Goal: Find specific page/section: Find specific page/section

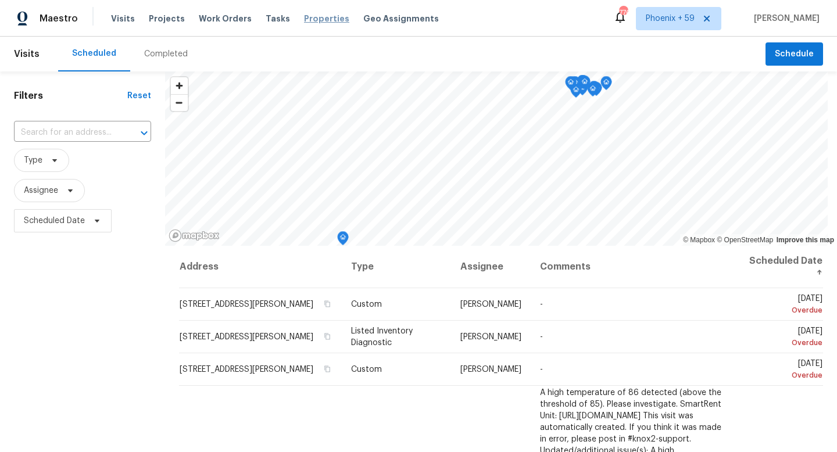
click at [318, 17] on span "Properties" at bounding box center [326, 19] width 45 height 12
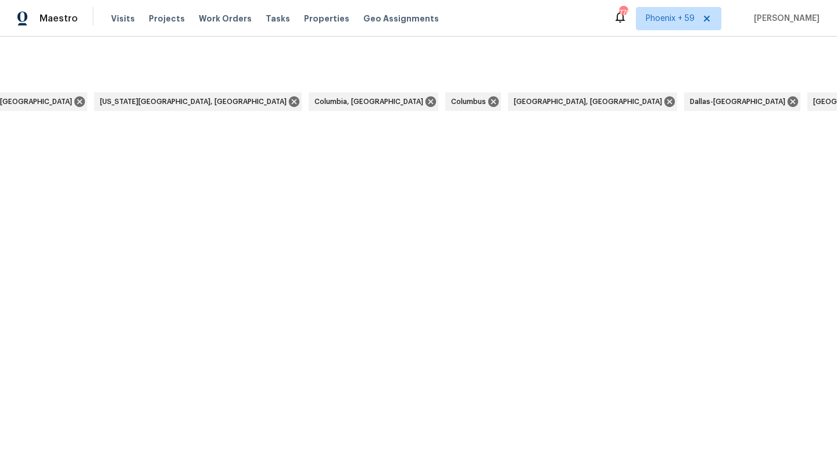
scroll to position [0, 3655]
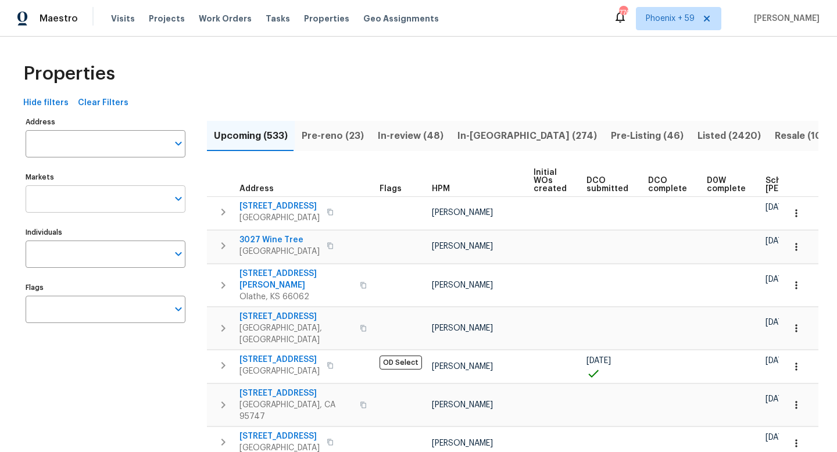
click at [83, 200] on input "Markets" at bounding box center [97, 198] width 142 height 27
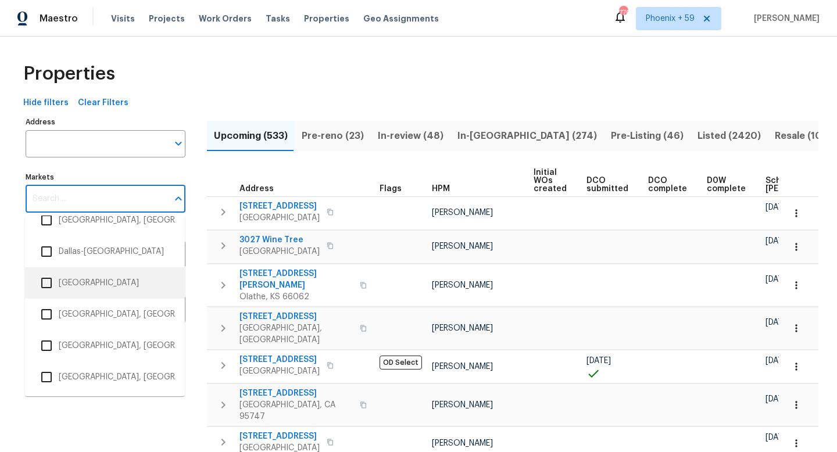
scroll to position [686, 0]
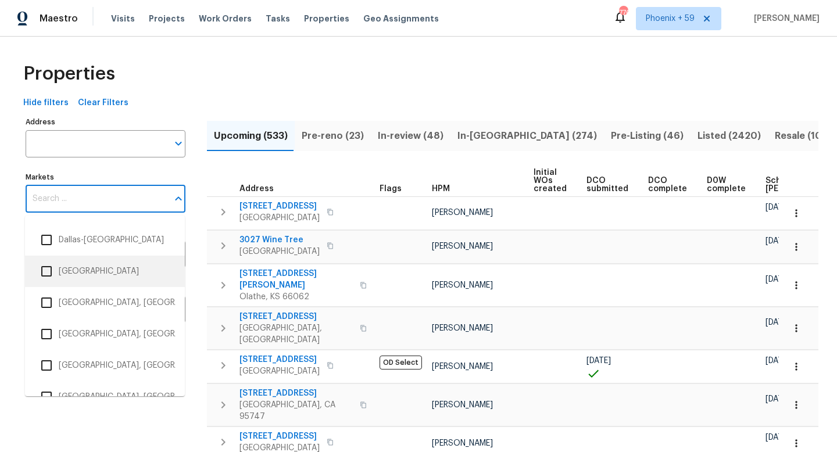
click at [101, 270] on li "[GEOGRAPHIC_DATA]" at bounding box center [104, 271] width 141 height 24
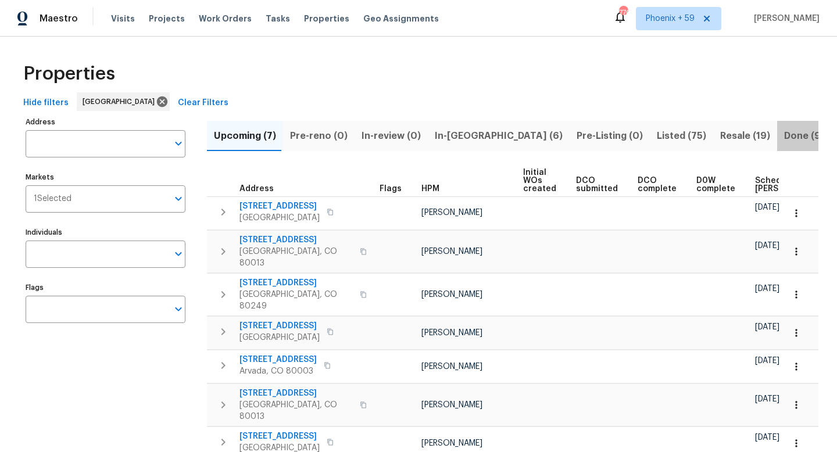
click at [784, 137] on span "Done (997)" at bounding box center [810, 136] width 52 height 16
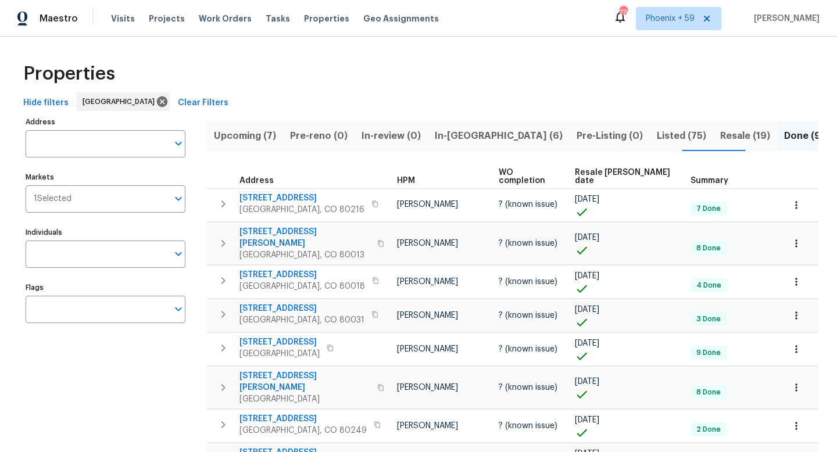
click at [630, 171] on span "Resale [PERSON_NAME] date" at bounding box center [623, 176] width 96 height 16
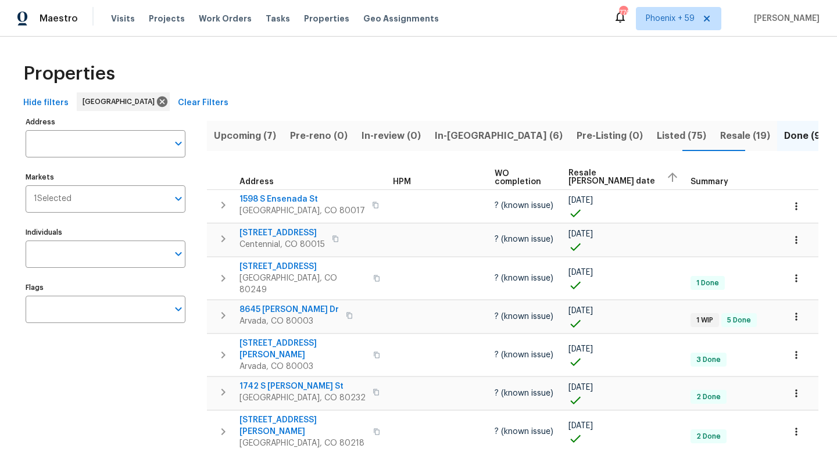
click at [583, 179] on span "Resale [PERSON_NAME] date" at bounding box center [612, 177] width 88 height 16
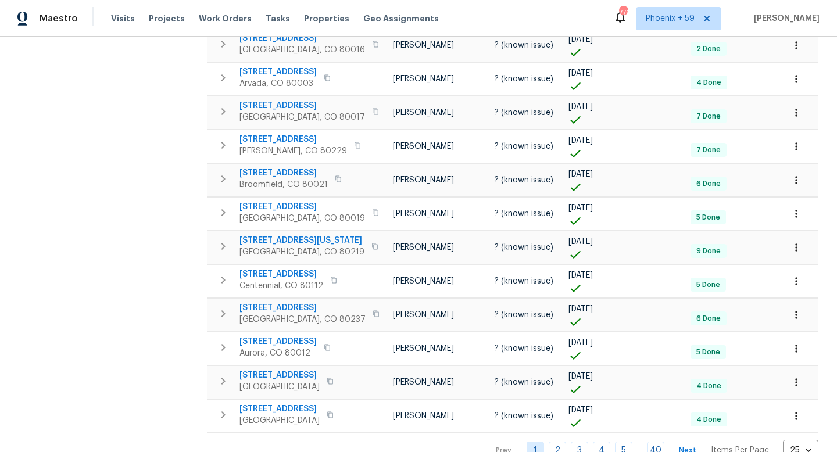
scroll to position [626, 0]
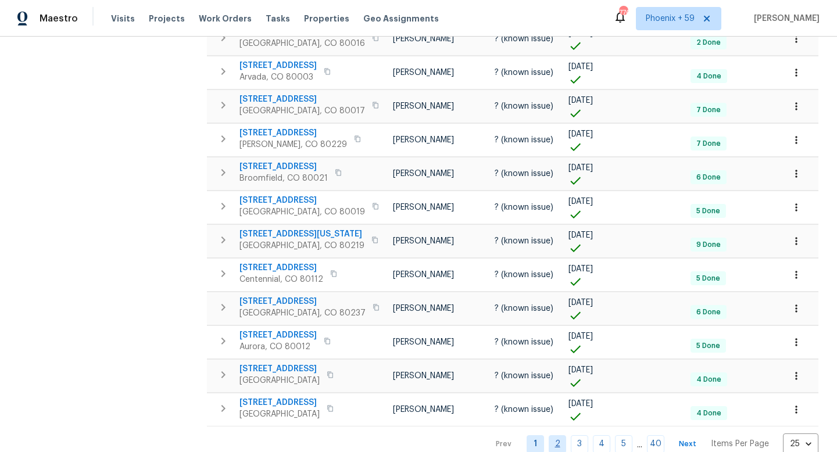
click at [557, 435] on link "2" at bounding box center [556, 444] width 17 height 18
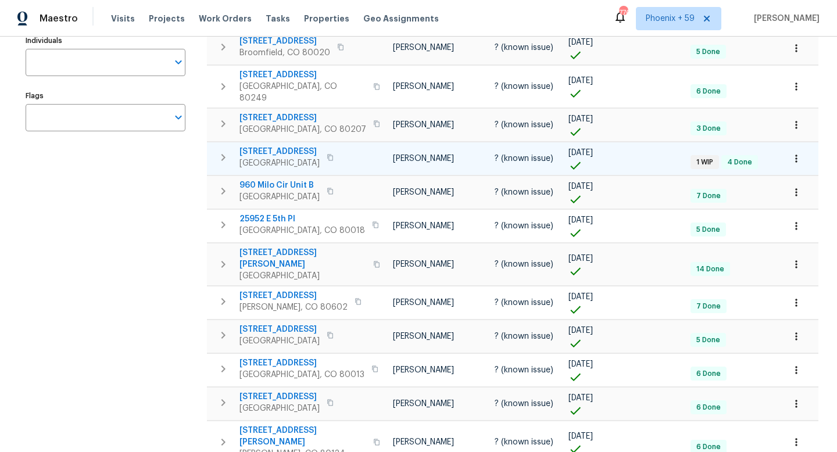
scroll to position [626, 0]
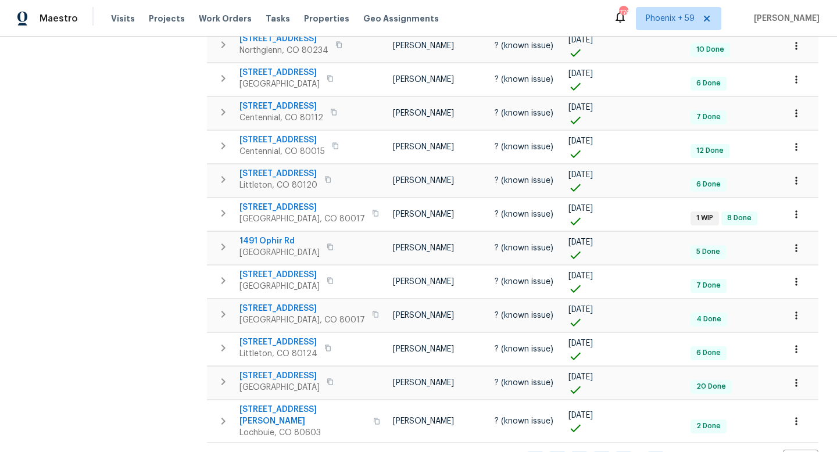
click at [597, 451] on link "4" at bounding box center [601, 460] width 17 height 18
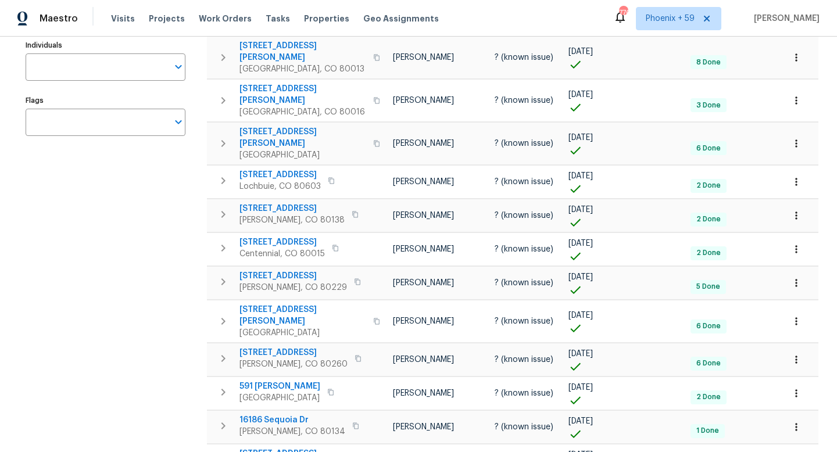
scroll to position [626, 0]
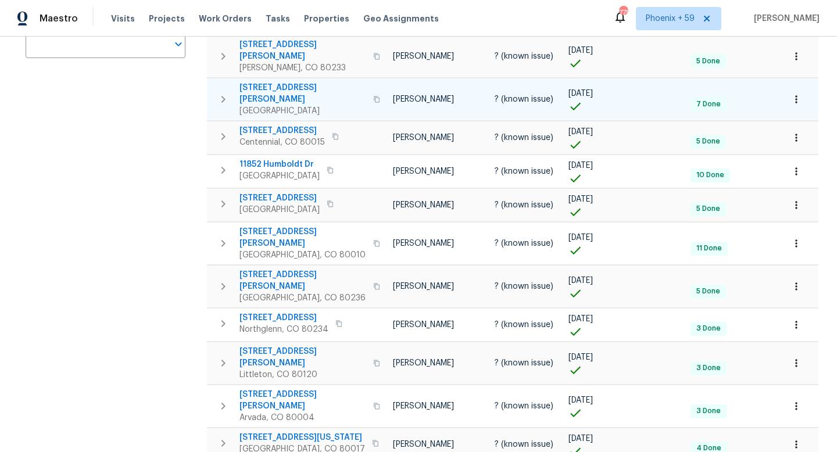
scroll to position [626, 0]
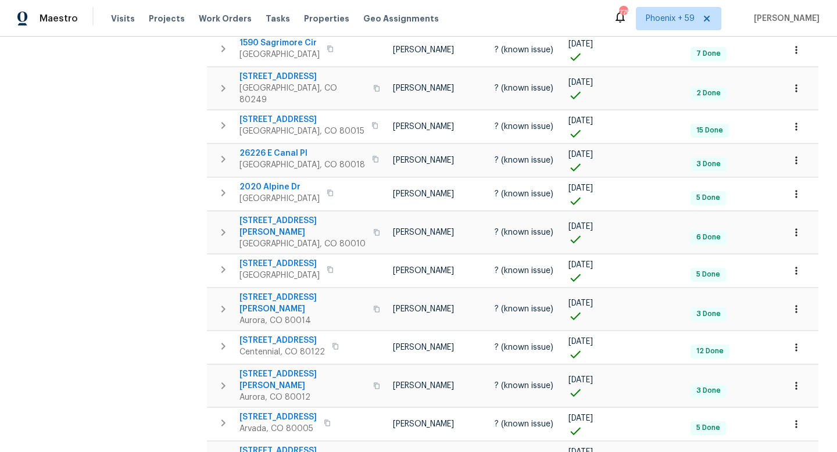
scroll to position [626, 0]
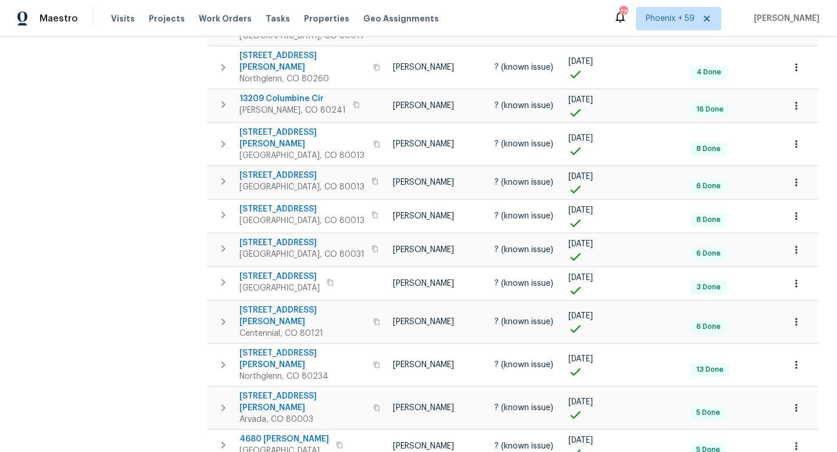
scroll to position [626, 0]
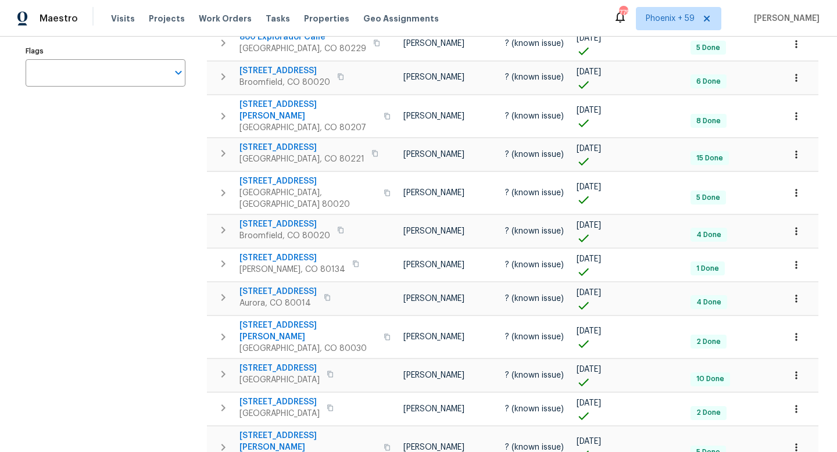
scroll to position [626, 0]
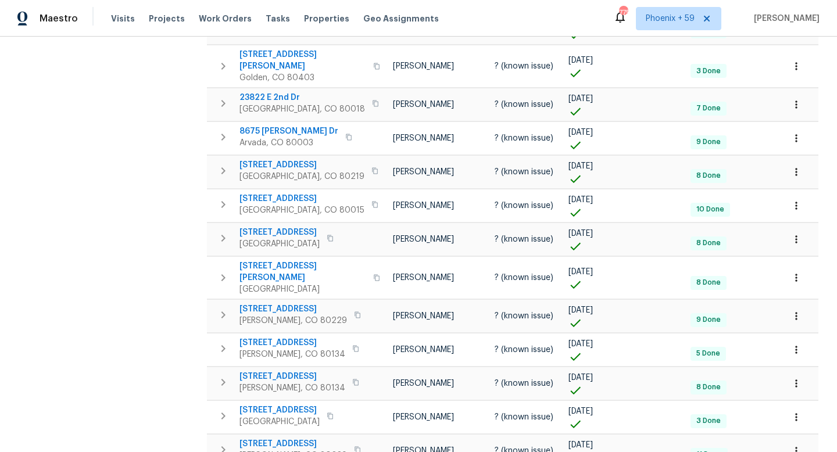
scroll to position [359, 0]
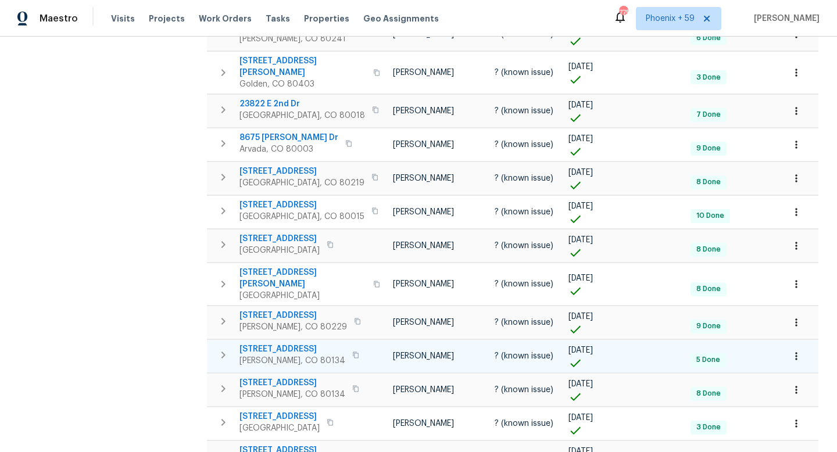
click at [353, 352] on icon "button" at bounding box center [355, 355] width 7 height 7
click at [334, 343] on span "[STREET_ADDRESS]" at bounding box center [292, 349] width 106 height 12
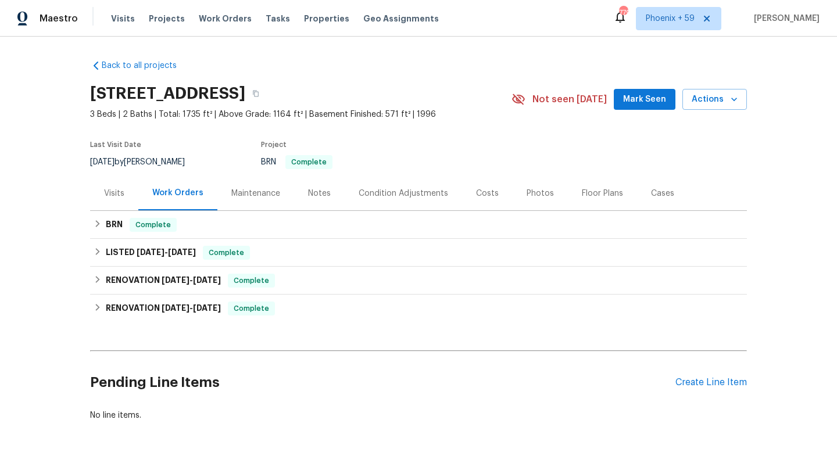
click at [413, 197] on div "Condition Adjustments" at bounding box center [402, 194] width 89 height 12
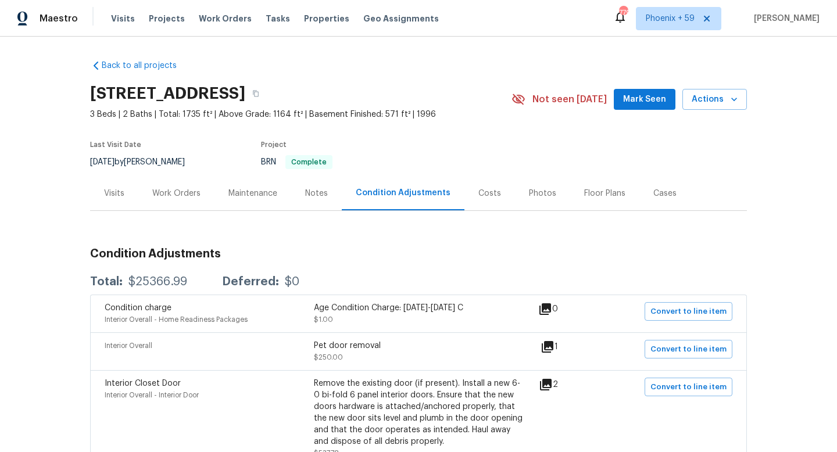
click at [490, 198] on div "Costs" at bounding box center [489, 194] width 23 height 12
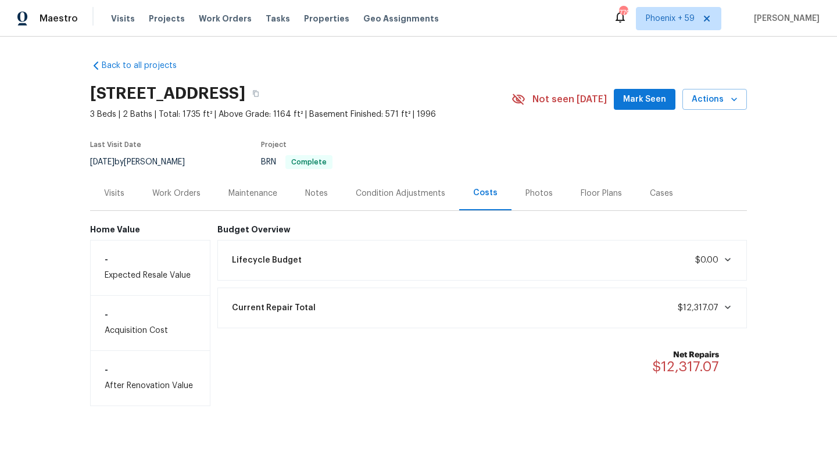
scroll to position [24, 0]
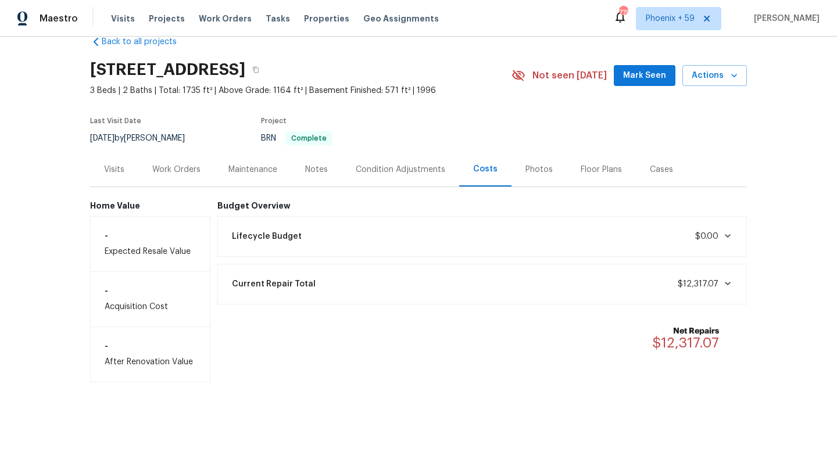
click at [365, 281] on div "Current Repair Total $12,317.07" at bounding box center [482, 284] width 515 height 26
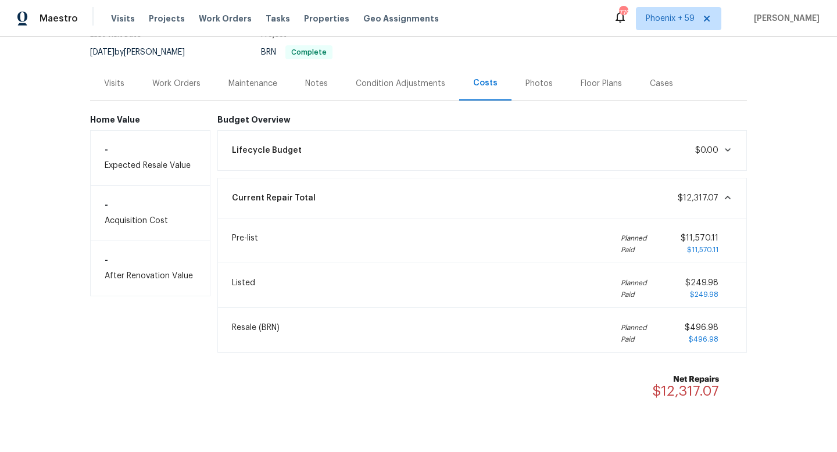
scroll to position [141, 0]
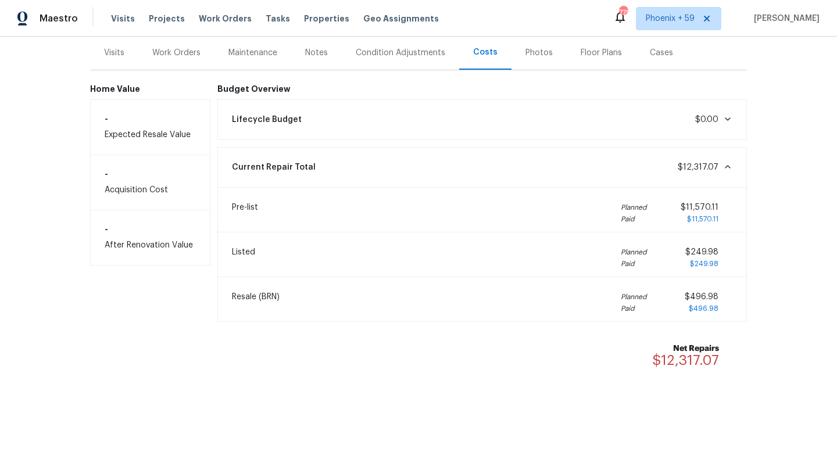
click at [367, 124] on div "Lifecycle Budget $0.00" at bounding box center [482, 120] width 515 height 26
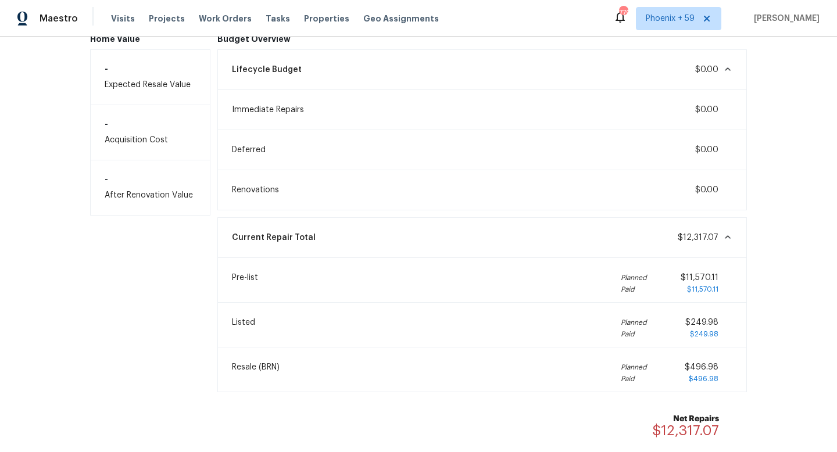
scroll to position [191, 0]
click at [176, 135] on div "- Acquisition Cost" at bounding box center [150, 132] width 120 height 55
click at [171, 182] on h6 "-" at bounding box center [150, 178] width 91 height 9
click at [163, 81] on div "- Expected Resale Value" at bounding box center [150, 77] width 120 height 56
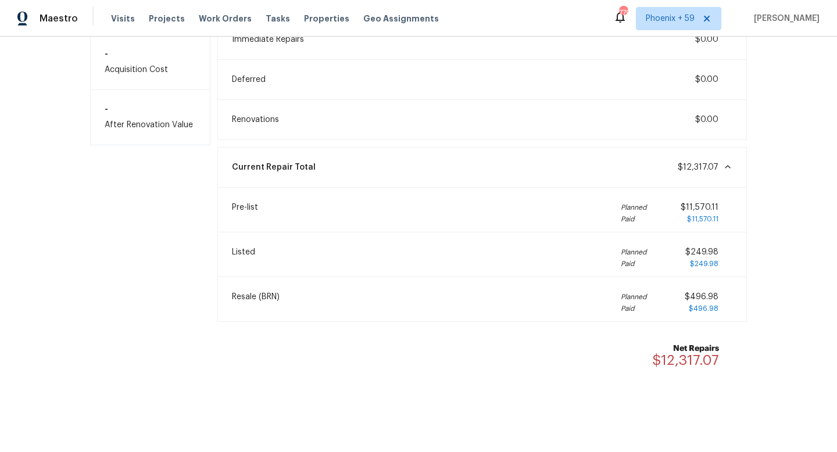
scroll to position [0, 0]
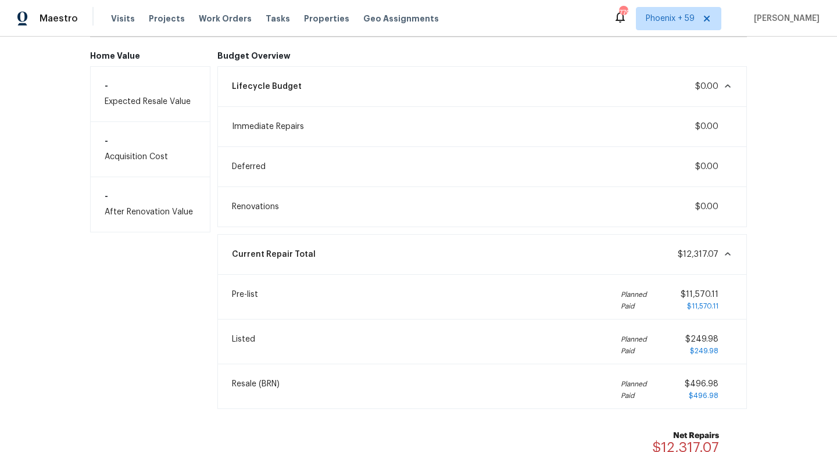
click at [312, 84] on div "Lifecycle Budget $0.00" at bounding box center [482, 87] width 515 height 26
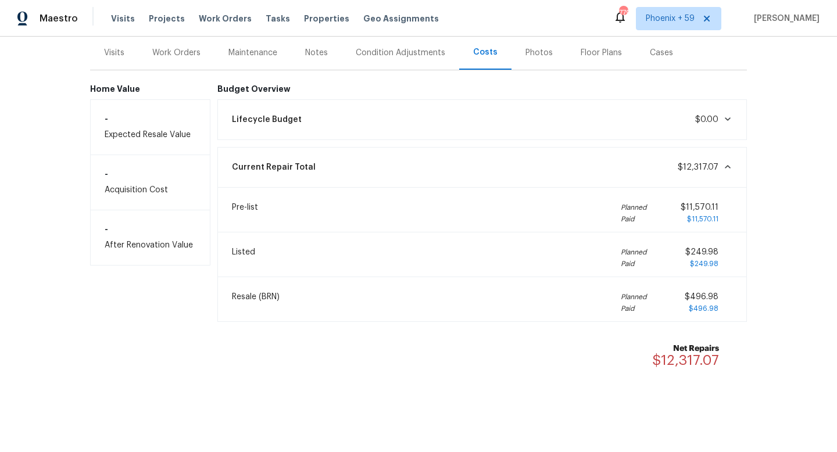
click at [302, 105] on div "Lifecycle Budget $0.00" at bounding box center [482, 119] width 530 height 41
click at [322, 97] on div "Budget Overview Lifecycle Budget $0.00 Current Repair Total $12,317.07 Pre-list…" at bounding box center [482, 233] width 530 height 298
click at [315, 123] on div "Lifecycle Budget $0.00" at bounding box center [482, 120] width 515 height 26
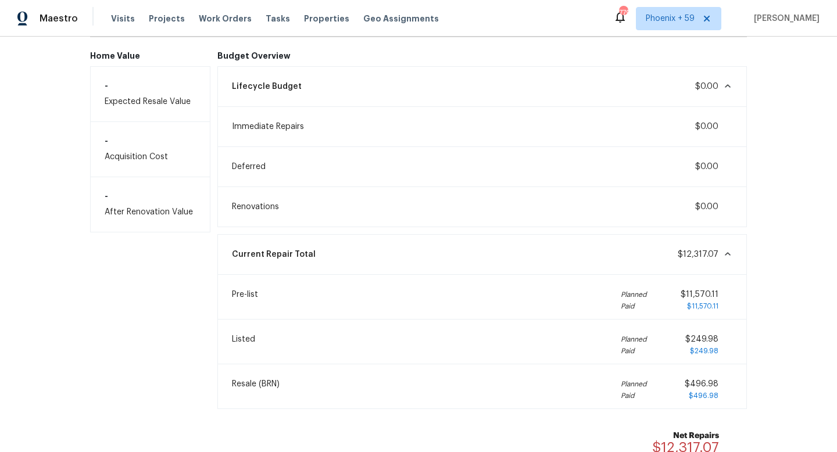
click at [529, 271] on div "Current Repair Total $12,317.07" at bounding box center [482, 254] width 530 height 41
click at [499, 247] on div "Current Repair Total $12,317.07" at bounding box center [482, 255] width 515 height 26
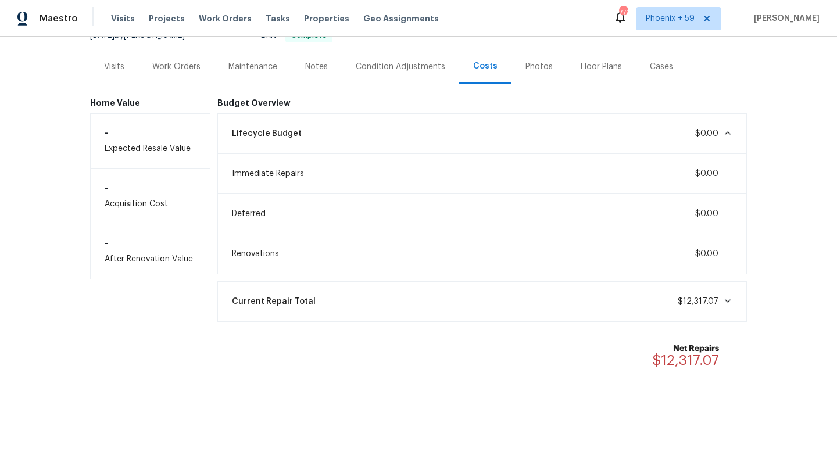
scroll to position [126, 0]
click at [510, 285] on div "Current Repair Total $12,317.07" at bounding box center [482, 302] width 530 height 41
click at [511, 302] on div "Current Repair Total $12,317.07" at bounding box center [482, 302] width 515 height 26
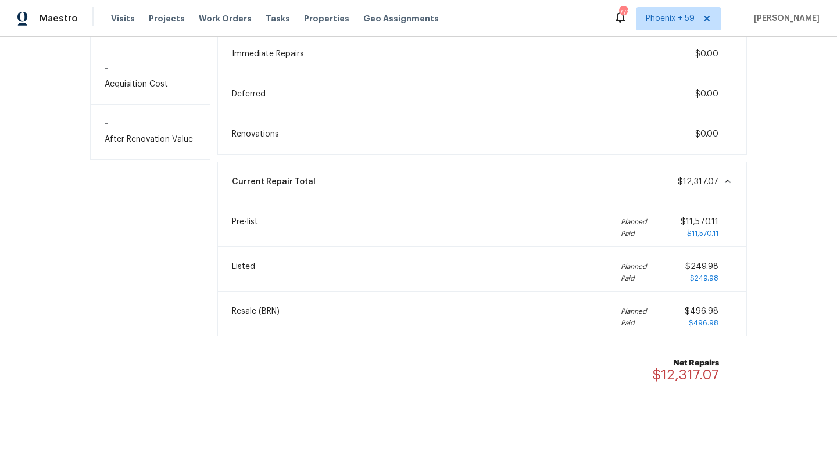
scroll to position [261, 0]
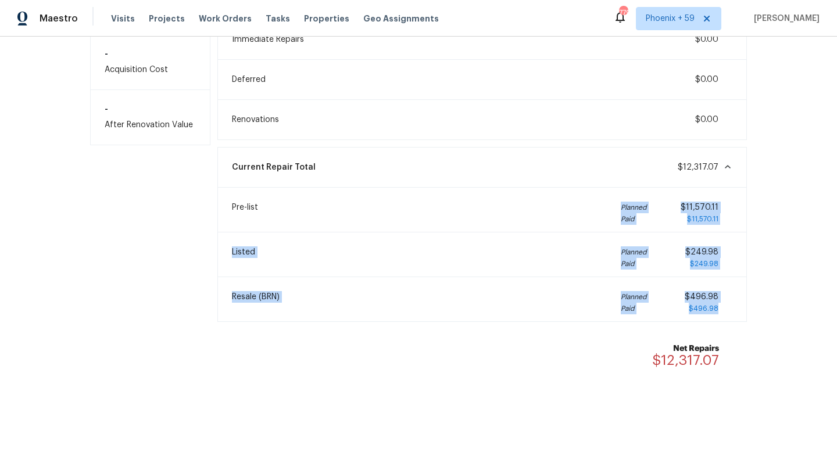
drag, startPoint x: 722, startPoint y: 309, endPoint x: 600, endPoint y: 204, distance: 160.6
click at [600, 204] on div "Budget Overview Lifecycle Budget $0.00 Immediate Repairs $0.00 Deferred $0.00 R…" at bounding box center [482, 173] width 530 height 418
click at [591, 202] on div "Pre-list Planned Paid $11,570.11 $11,570.11" at bounding box center [482, 210] width 515 height 30
drag, startPoint x: 720, startPoint y: 310, endPoint x: 216, endPoint y: 171, distance: 523.1
click at [216, 171] on div "Home Value - Expected Resale Value - Acquisition Cost - After Renovation Value …" at bounding box center [418, 166] width 657 height 432
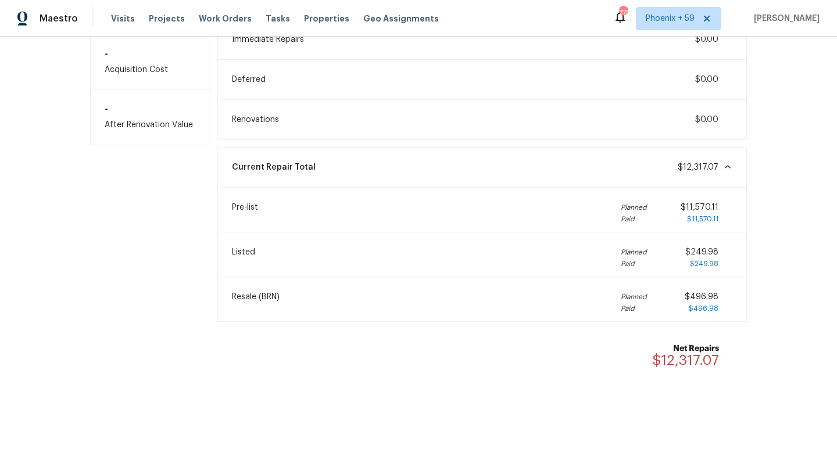
click at [162, 195] on div "Home Value - Expected Resale Value - Acquisition Cost - After Renovation Value" at bounding box center [150, 173] width 120 height 418
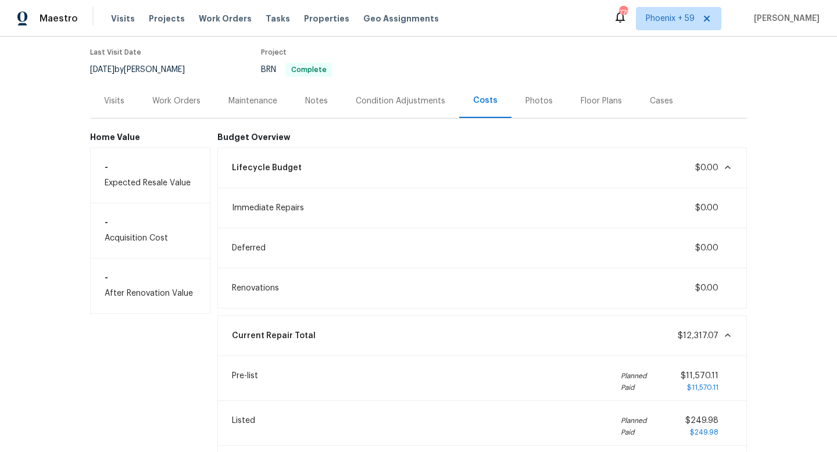
scroll to position [38, 0]
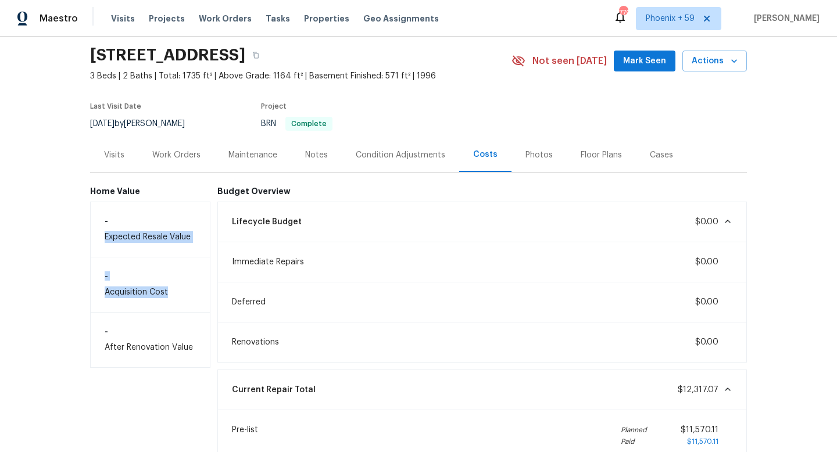
drag, startPoint x: 69, startPoint y: 225, endPoint x: 194, endPoint y: 295, distance: 143.6
click at [194, 295] on div "Back to all projects 12565 S Beaver Creek Way, Parker, CO 80134 3 Beds | 2 Bath…" at bounding box center [418, 244] width 837 height 415
click at [372, 266] on div "Immediate Repairs $0.00" at bounding box center [482, 262] width 515 height 26
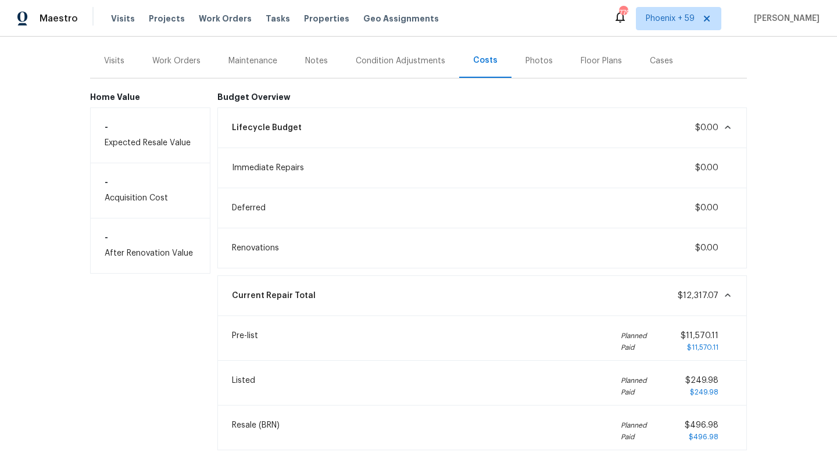
scroll to position [261, 0]
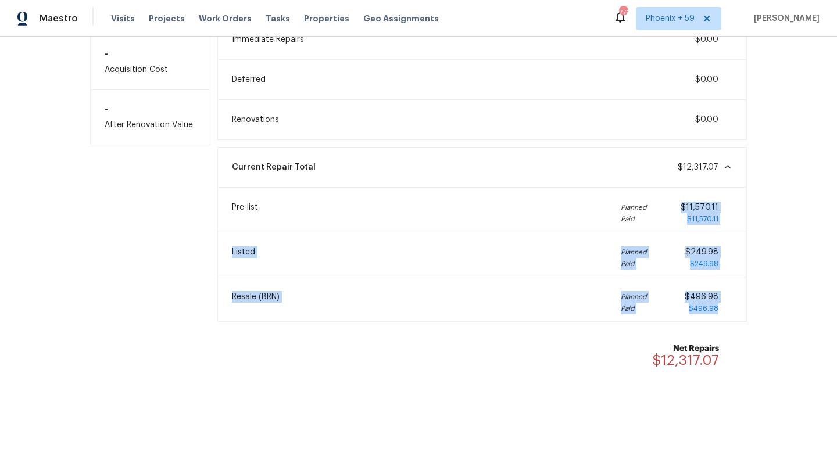
drag, startPoint x: 690, startPoint y: 200, endPoint x: 695, endPoint y: 322, distance: 122.1
click at [695, 322] on div "Budget Overview Lifecycle Budget $0.00 Immediate Repairs $0.00 Deferred $0.00 R…" at bounding box center [482, 173] width 530 height 418
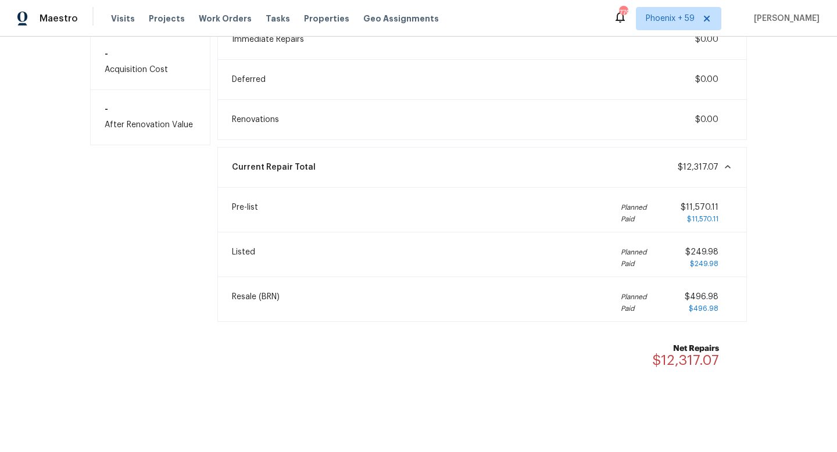
click at [693, 350] on b "Net Repairs" at bounding box center [685, 349] width 67 height 12
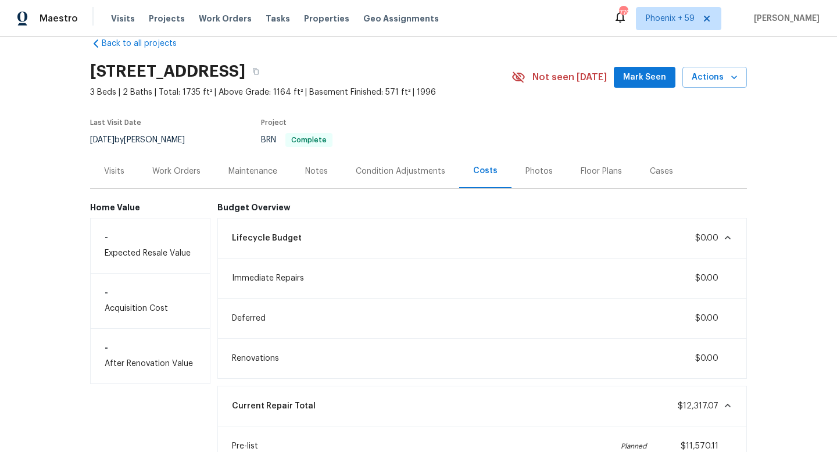
scroll to position [0, 0]
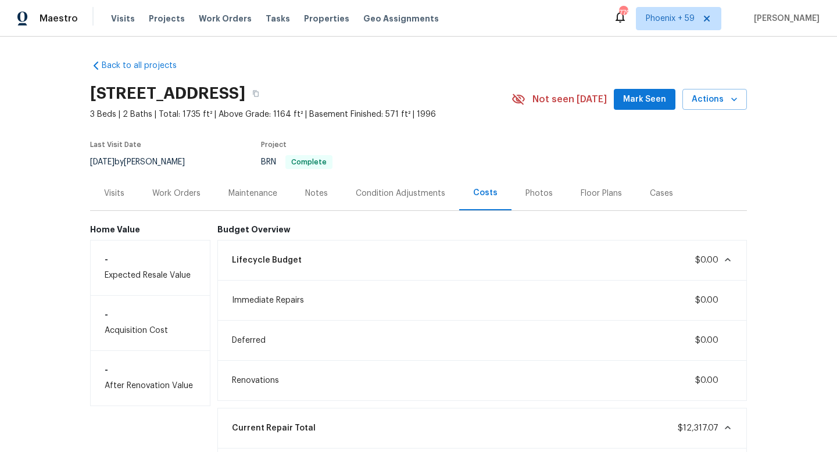
click at [520, 195] on div "Photos" at bounding box center [538, 193] width 55 height 34
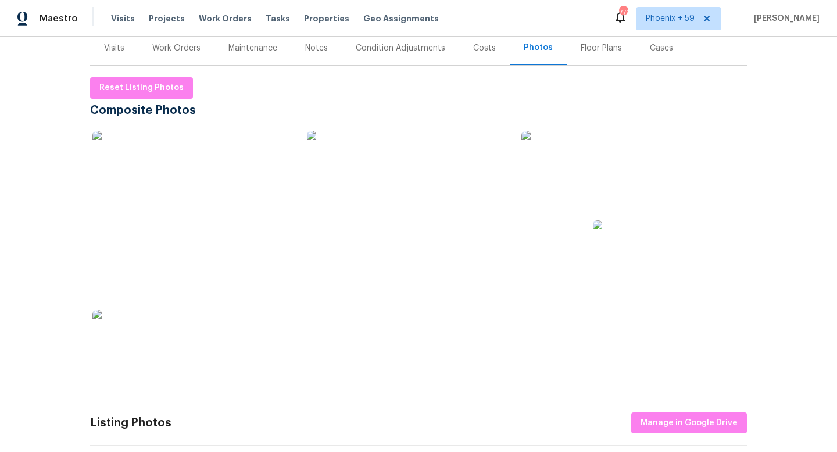
scroll to position [120, 0]
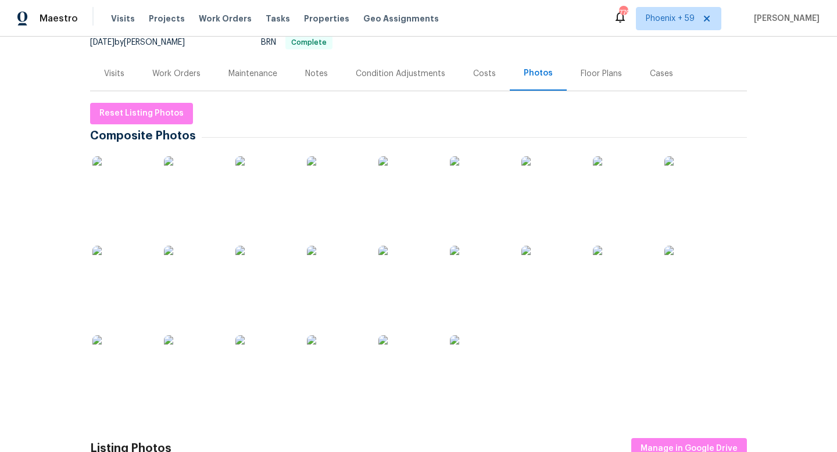
click at [588, 72] on div "Floor Plans" at bounding box center [600, 74] width 41 height 12
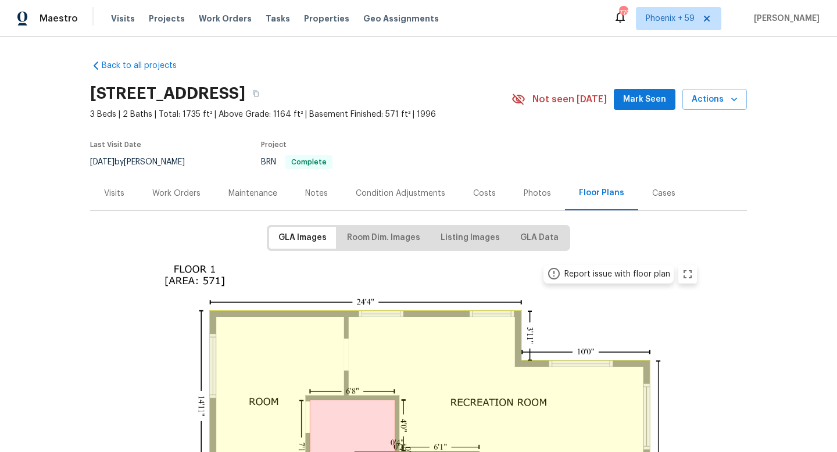
click at [385, 193] on div "Condition Adjustments" at bounding box center [400, 194] width 89 height 12
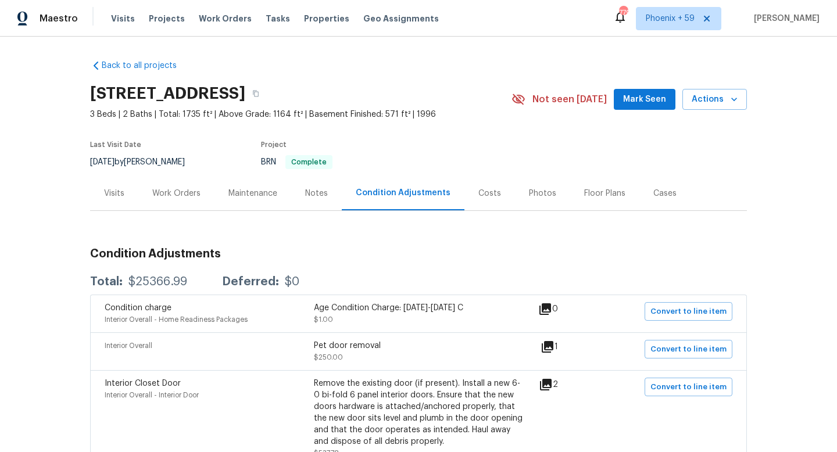
click at [597, 192] on div "Floor Plans" at bounding box center [604, 194] width 41 height 12
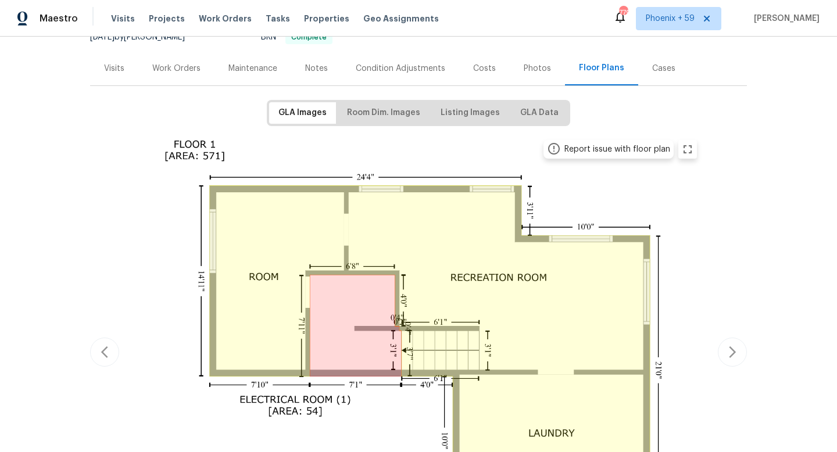
scroll to position [62, 0]
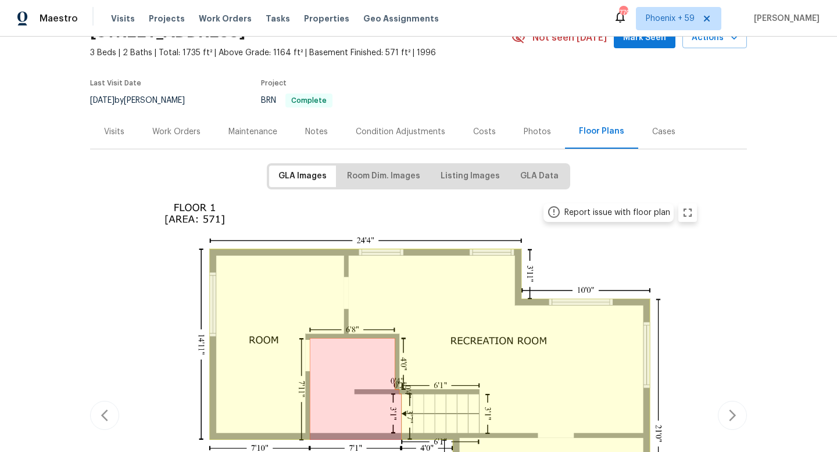
click at [664, 134] on div "Cases" at bounding box center [663, 132] width 23 height 12
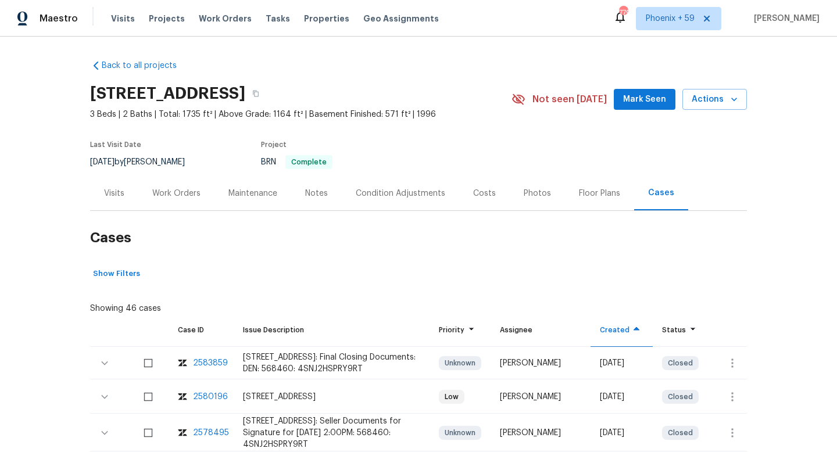
click at [316, 200] on div "Notes" at bounding box center [316, 193] width 51 height 34
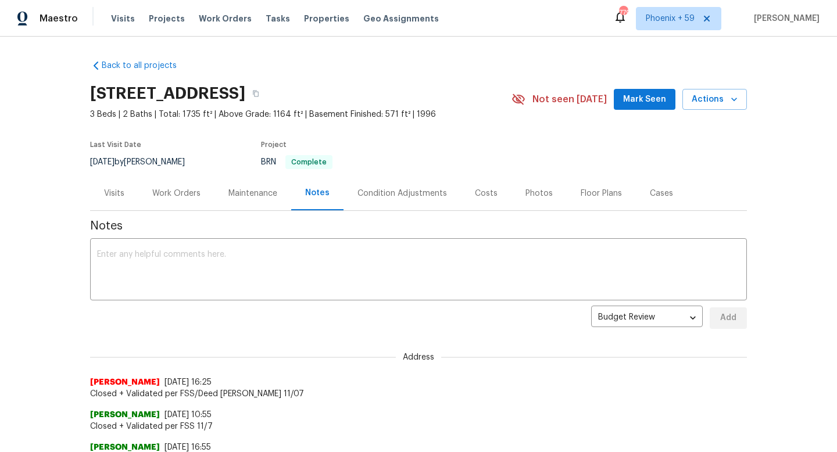
click at [245, 195] on div "Maintenance" at bounding box center [252, 194] width 49 height 12
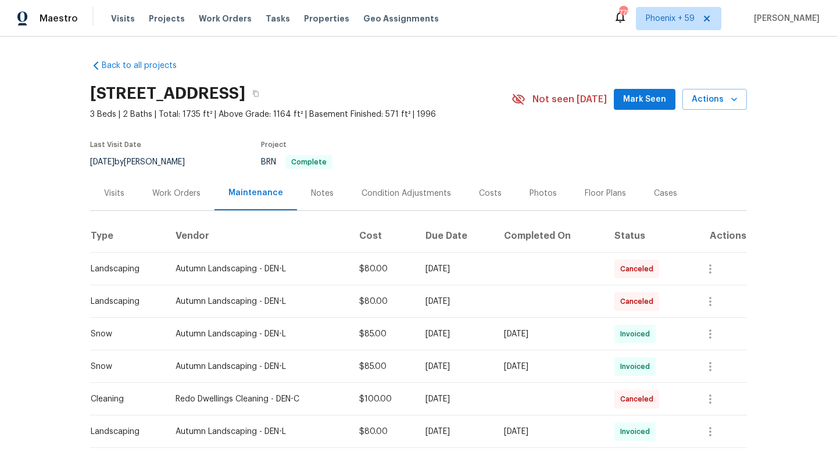
click at [178, 193] on div "Work Orders" at bounding box center [176, 194] width 48 height 12
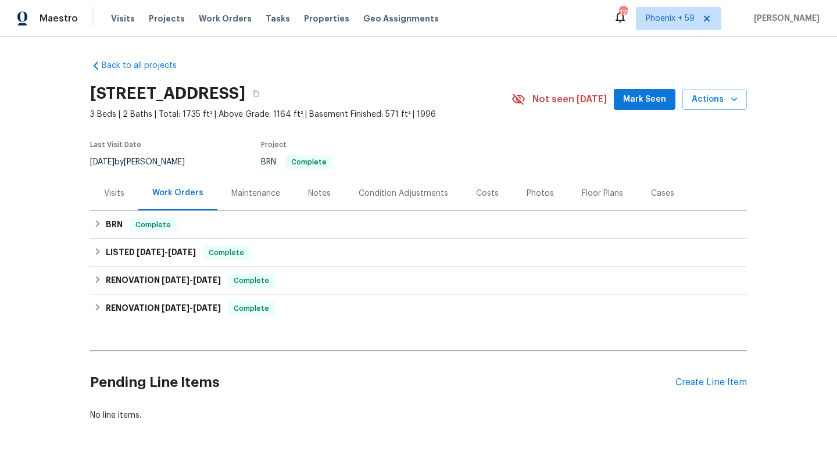
click at [113, 198] on div "Visits" at bounding box center [114, 194] width 20 height 12
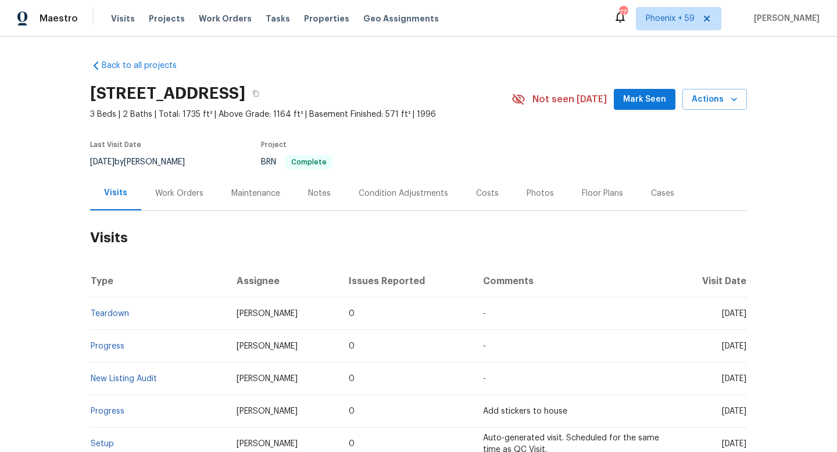
click at [170, 194] on div "Work Orders" at bounding box center [179, 194] width 48 height 12
